Goal: Navigation & Orientation: Find specific page/section

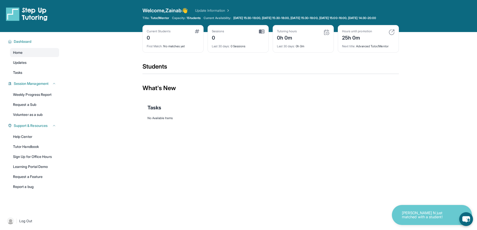
click at [409, 213] on p "[PERSON_NAME] N just matched with a student!" at bounding box center [427, 215] width 50 height 8
click at [468, 217] on icon "chat-button" at bounding box center [466, 219] width 8 height 7
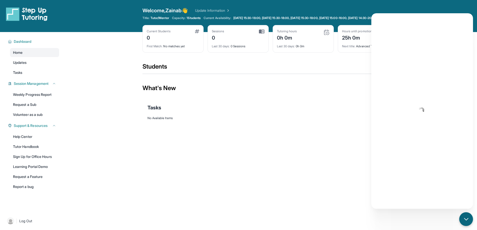
click at [367, 142] on div "Open sidebar Welcome, [PERSON_NAME] 👋 Update Information Title: Tutor/Mentor Ca…" at bounding box center [238, 115] width 477 height 230
click at [29, 66] on link "Updates" at bounding box center [34, 62] width 49 height 9
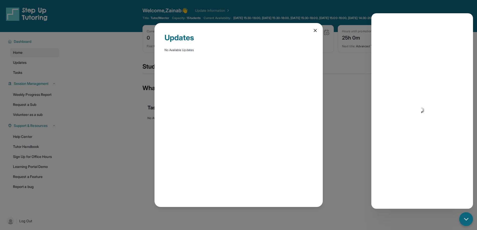
click at [314, 29] on icon at bounding box center [315, 30] width 5 height 5
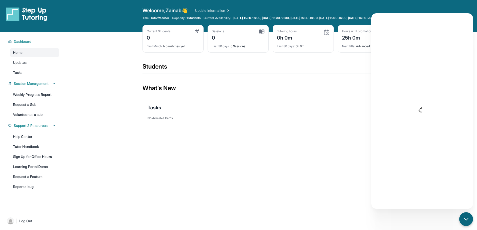
click at [334, 166] on div "Open sidebar Welcome, [PERSON_NAME] 👋 Update Information Title: Tutor/Mentor Ca…" at bounding box center [238, 115] width 477 height 230
click at [218, 8] on link "Update Information" at bounding box center [212, 10] width 35 height 5
click at [28, 94] on link "Weekly Progress Report" at bounding box center [34, 94] width 49 height 9
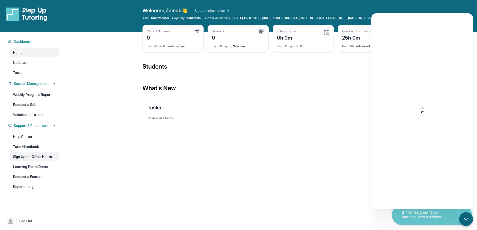
click at [25, 161] on link "Sign Up for Office Hours" at bounding box center [34, 156] width 49 height 9
